Goal: Navigation & Orientation: Find specific page/section

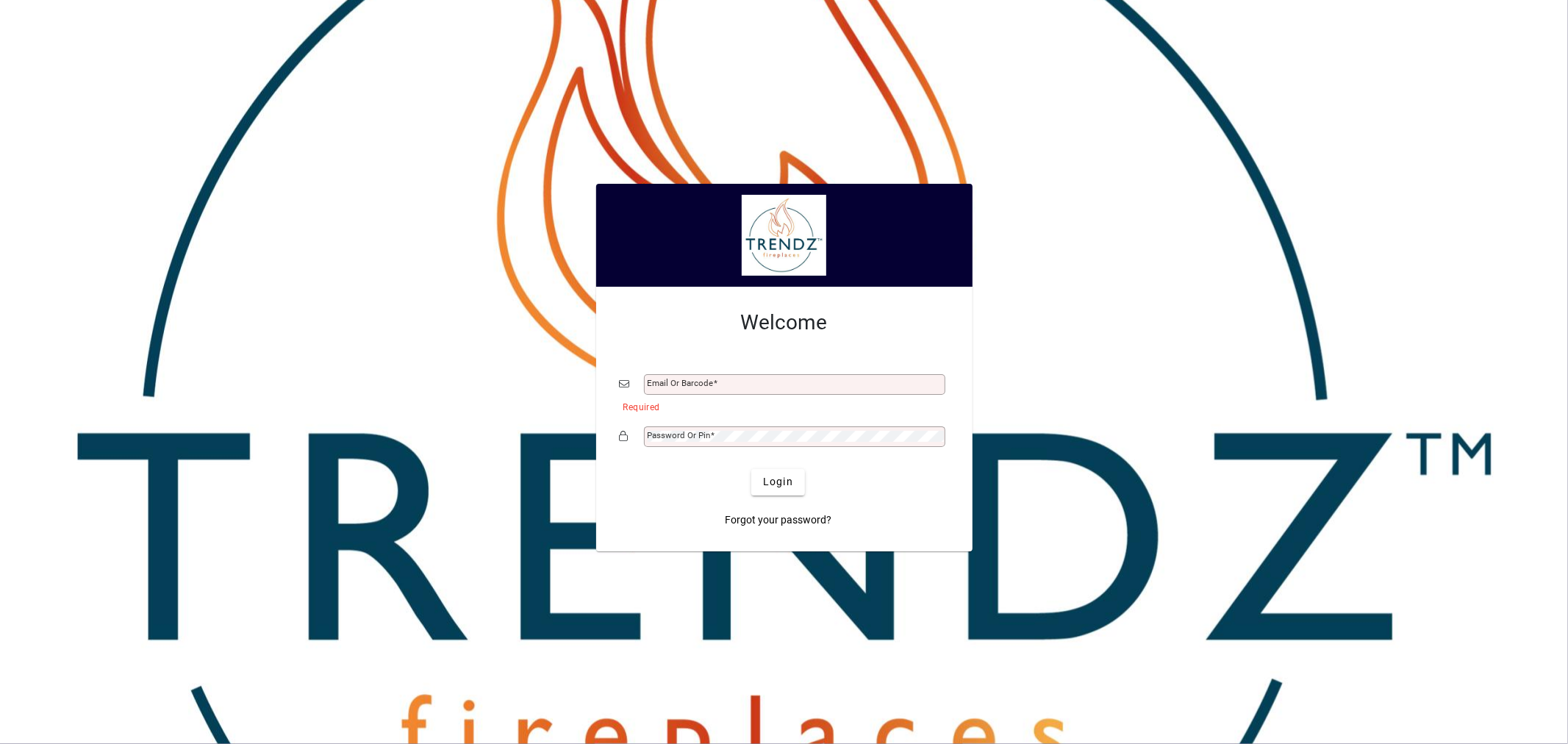
drag, startPoint x: 829, startPoint y: 400, endPoint x: 822, endPoint y: 380, distance: 21.2
click at [828, 398] on mat-error "Required" at bounding box center [780, 406] width 314 height 15
click at [820, 379] on input "Email or Barcode" at bounding box center [796, 384] width 297 height 12
type input "**********"
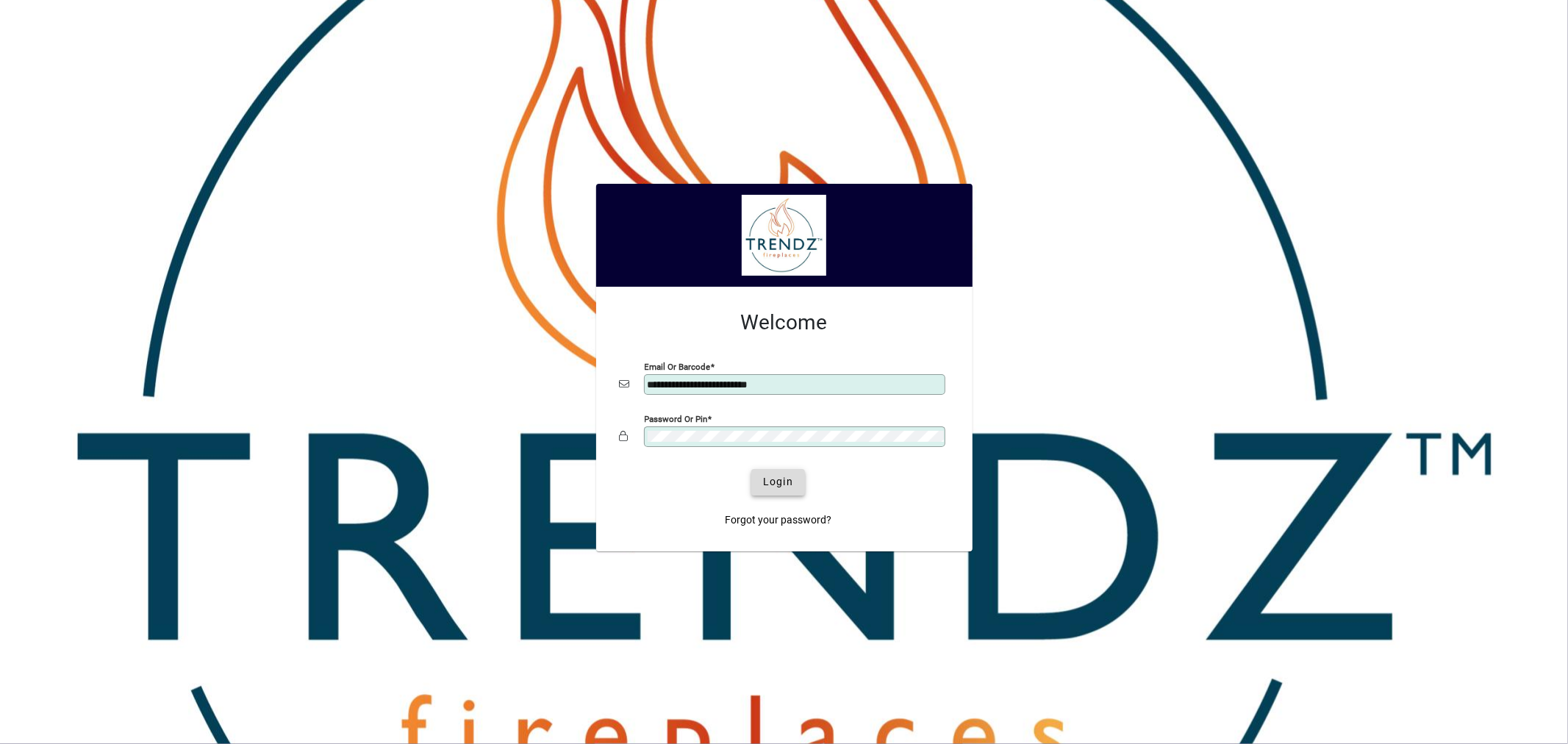
click at [779, 491] on span "submit" at bounding box center [778, 482] width 54 height 35
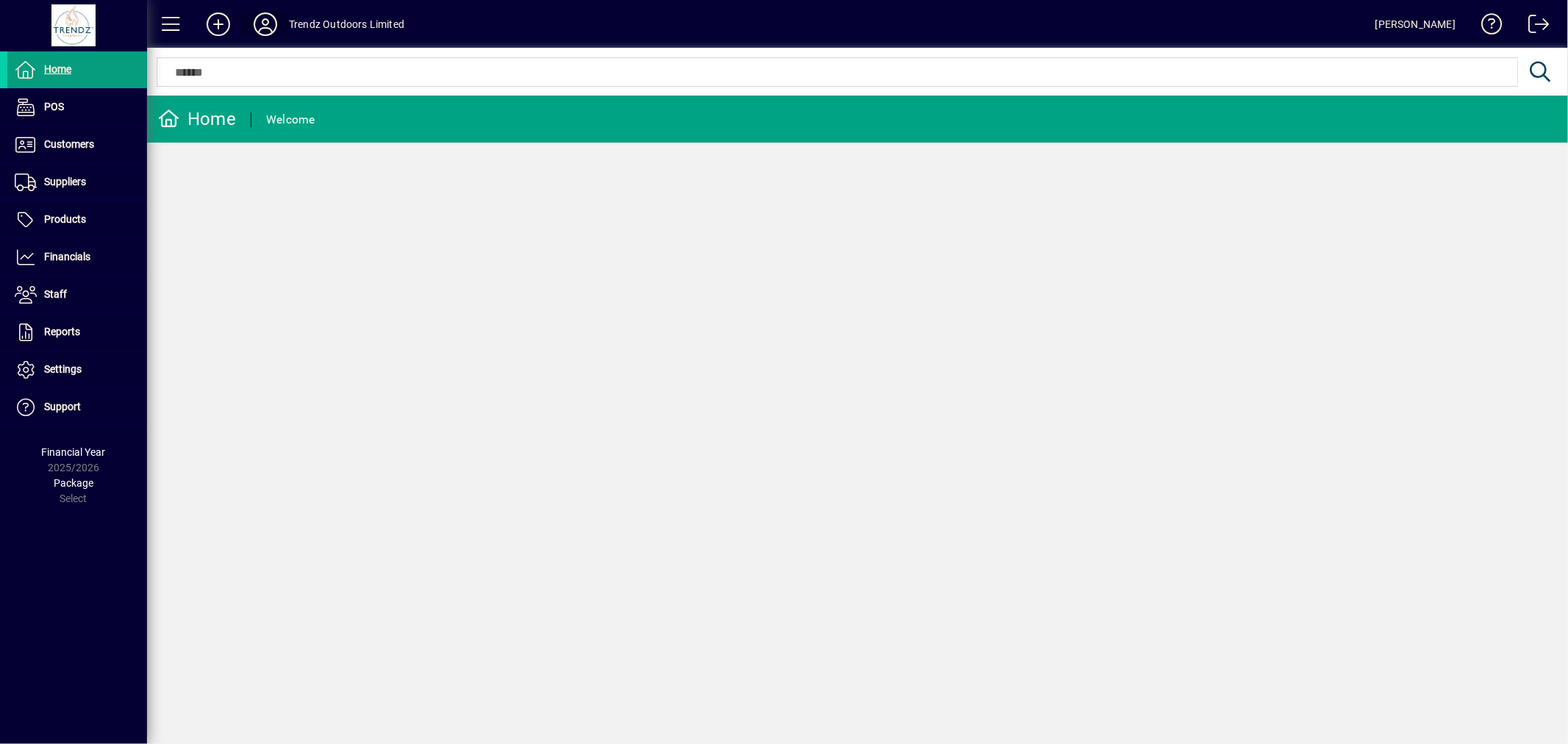
click at [256, 16] on icon at bounding box center [266, 25] width 29 height 24
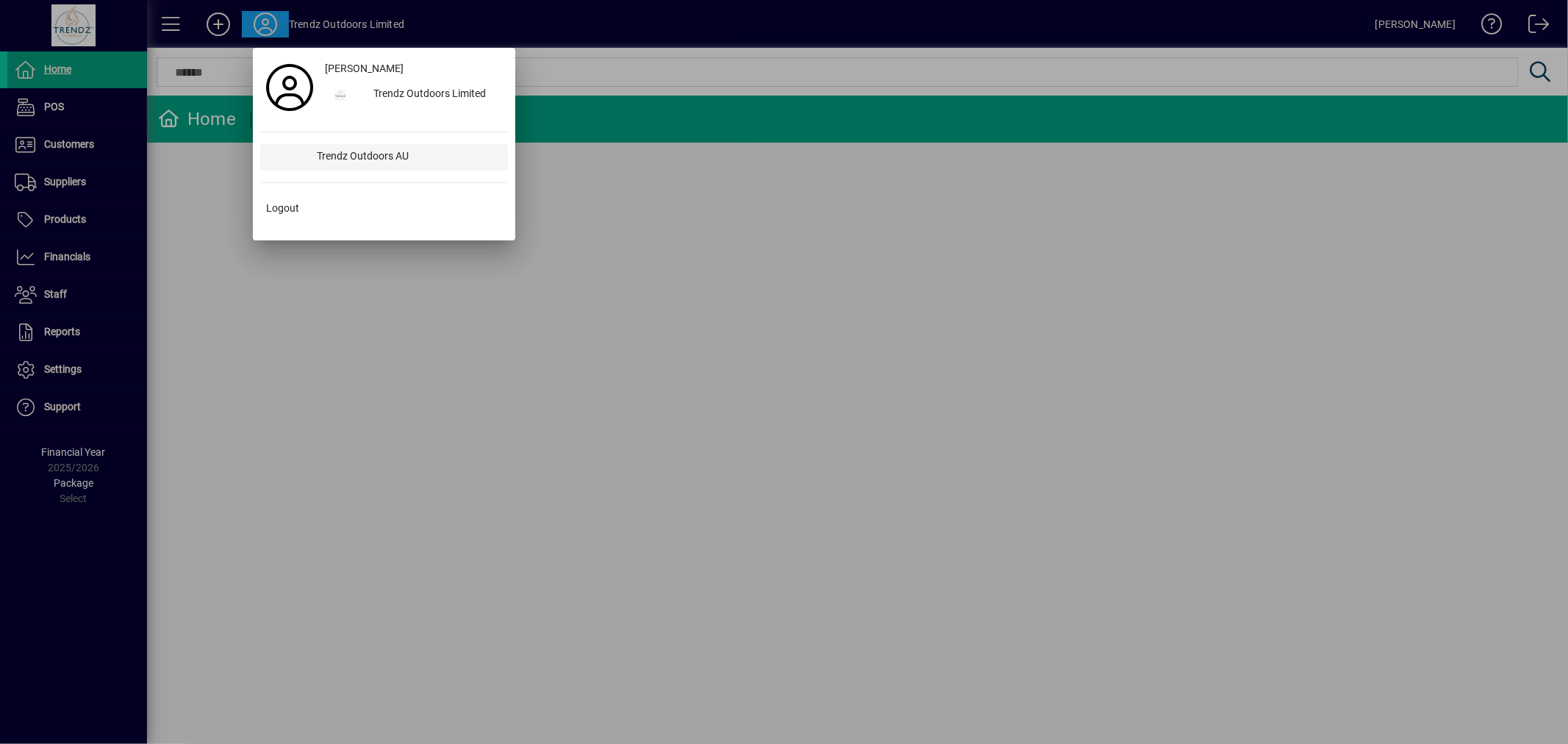
click at [367, 153] on div "Trendz Outdoors AU" at bounding box center [407, 156] width 202 height 26
